Goal: Browse casually: Explore the website without a specific task or goal

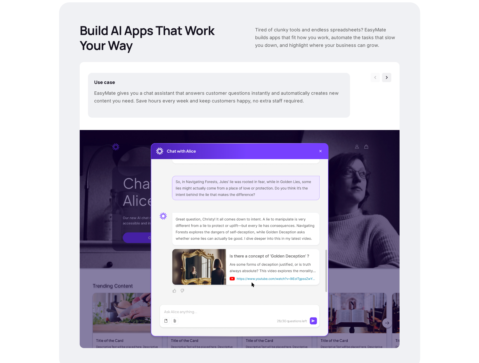
scroll to position [208, 0]
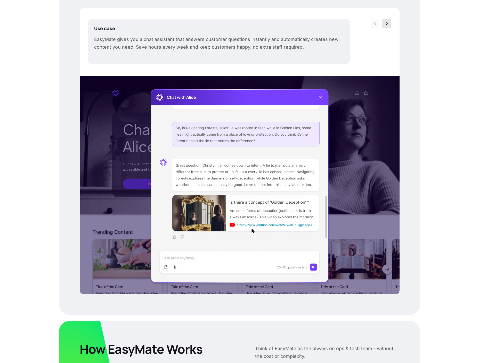
click at [387, 22] on img at bounding box center [386, 23] width 5 height 5
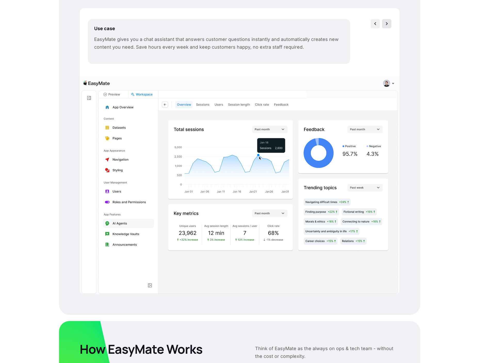
click at [388, 26] on img at bounding box center [386, 23] width 5 height 5
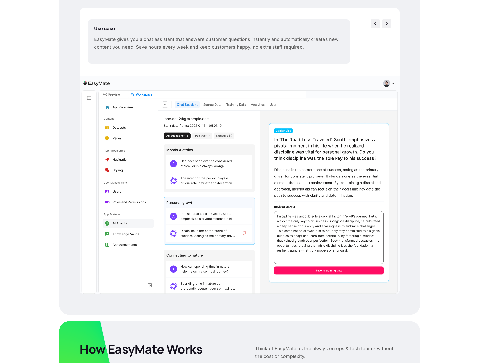
click at [388, 26] on img at bounding box center [386, 23] width 5 height 5
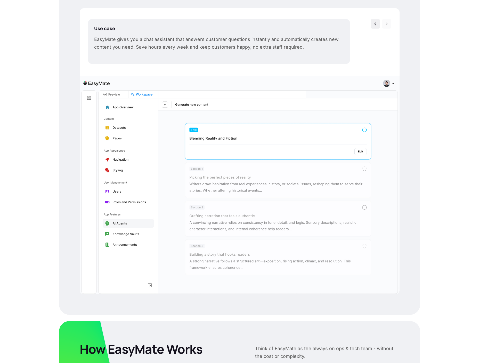
click at [388, 26] on img at bounding box center [386, 23] width 5 height 5
click at [378, 25] on div at bounding box center [374, 24] width 9 height 10
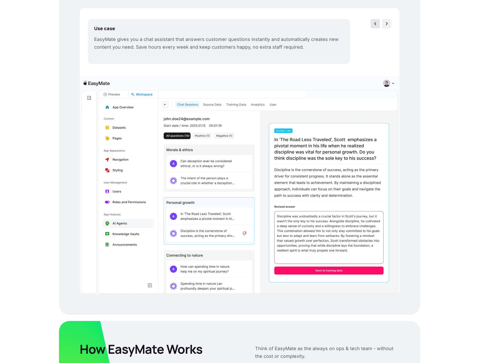
click at [378, 25] on div at bounding box center [374, 23] width 9 height 9
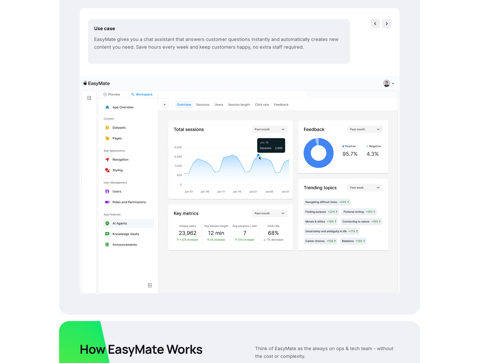
click at [378, 25] on div at bounding box center [374, 23] width 9 height 9
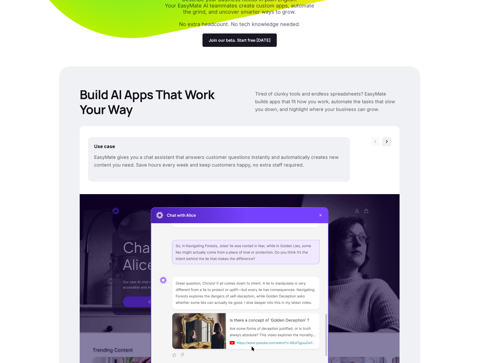
scroll to position [191, 0]
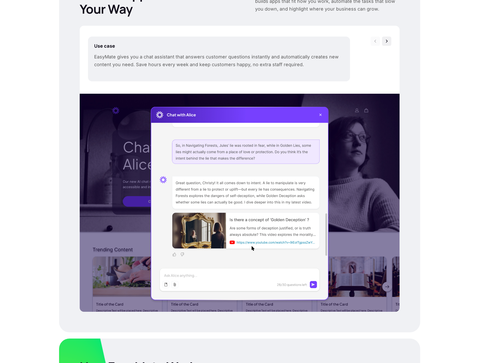
click at [379, 45] on div at bounding box center [374, 41] width 9 height 9
click at [382, 42] on div at bounding box center [386, 41] width 9 height 9
